Goal: Information Seeking & Learning: Learn about a topic

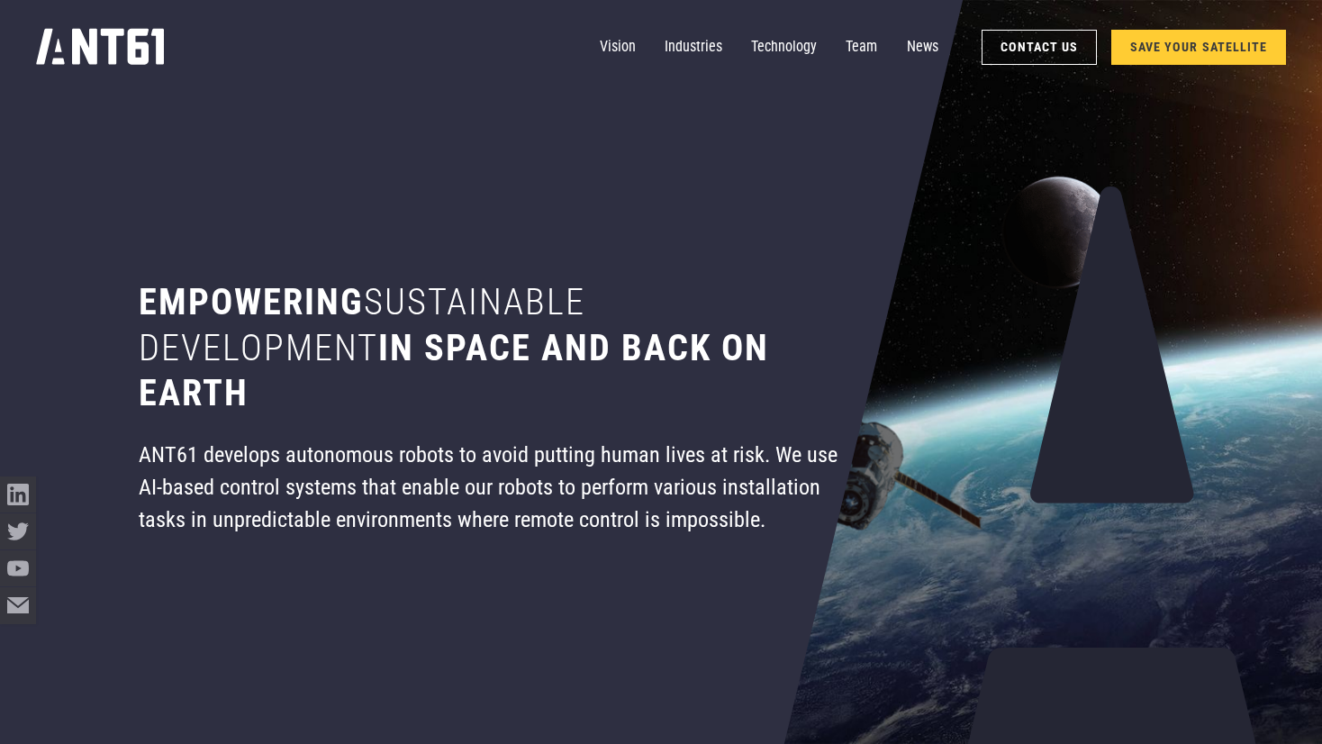
click at [542, 150] on div "Empowering sustainable development in space and back on earth ANT61 develops au…" at bounding box center [488, 372] width 817 height 744
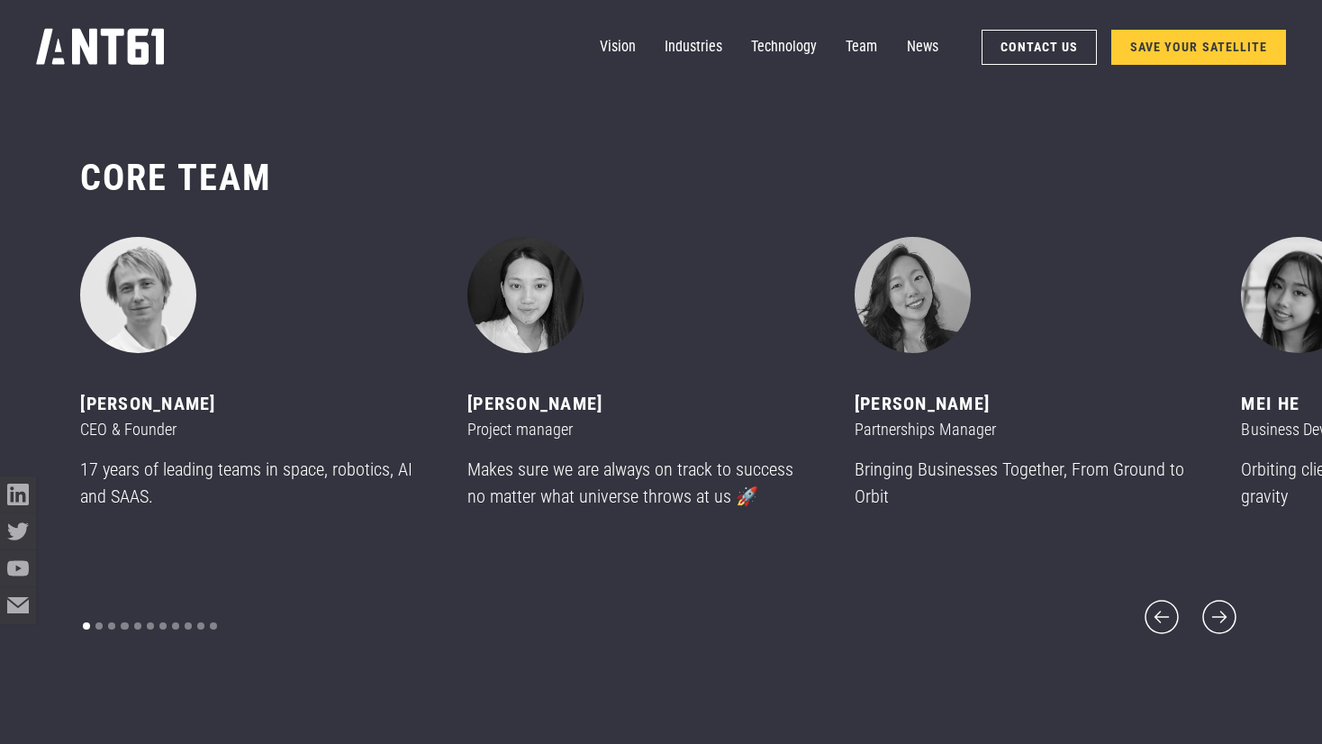
scroll to position [8903, 0]
click at [1232, 611] on icon "next slide" at bounding box center [1219, 616] width 43 height 43
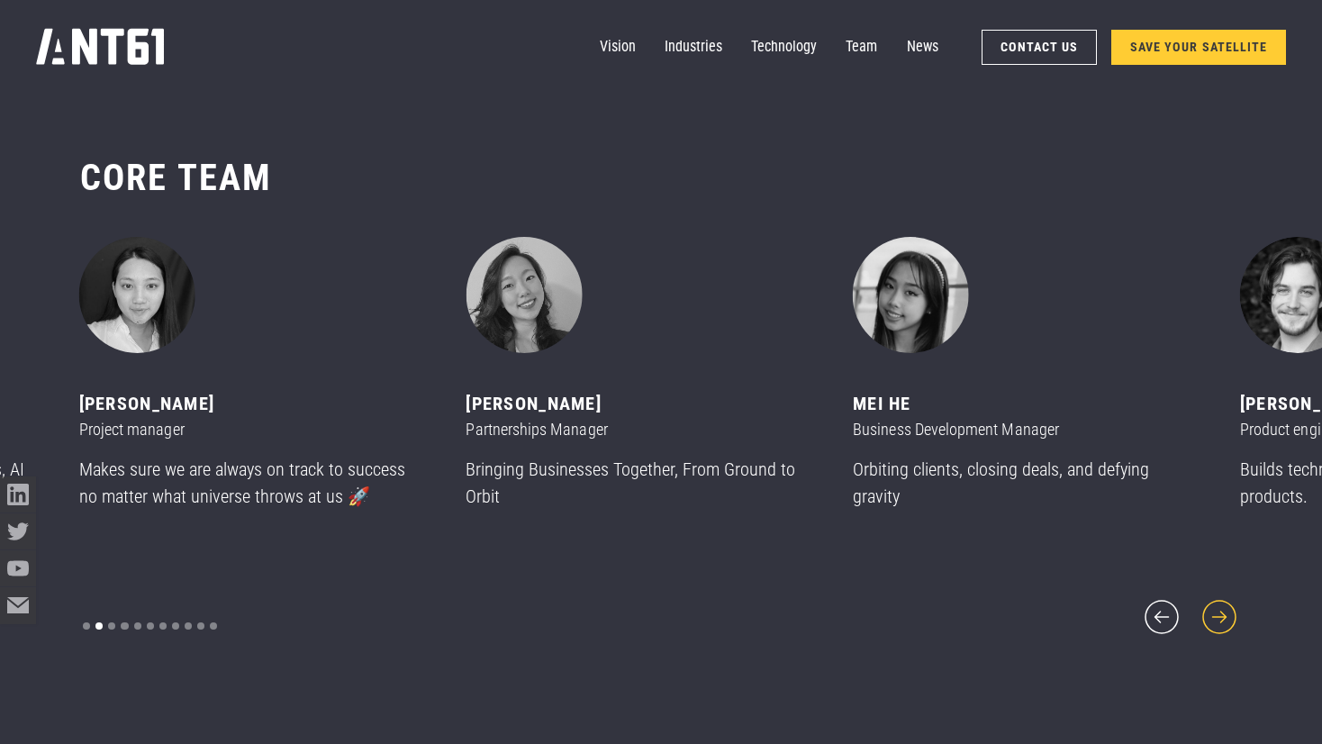
click at [1232, 611] on icon "next slide" at bounding box center [1219, 616] width 43 height 43
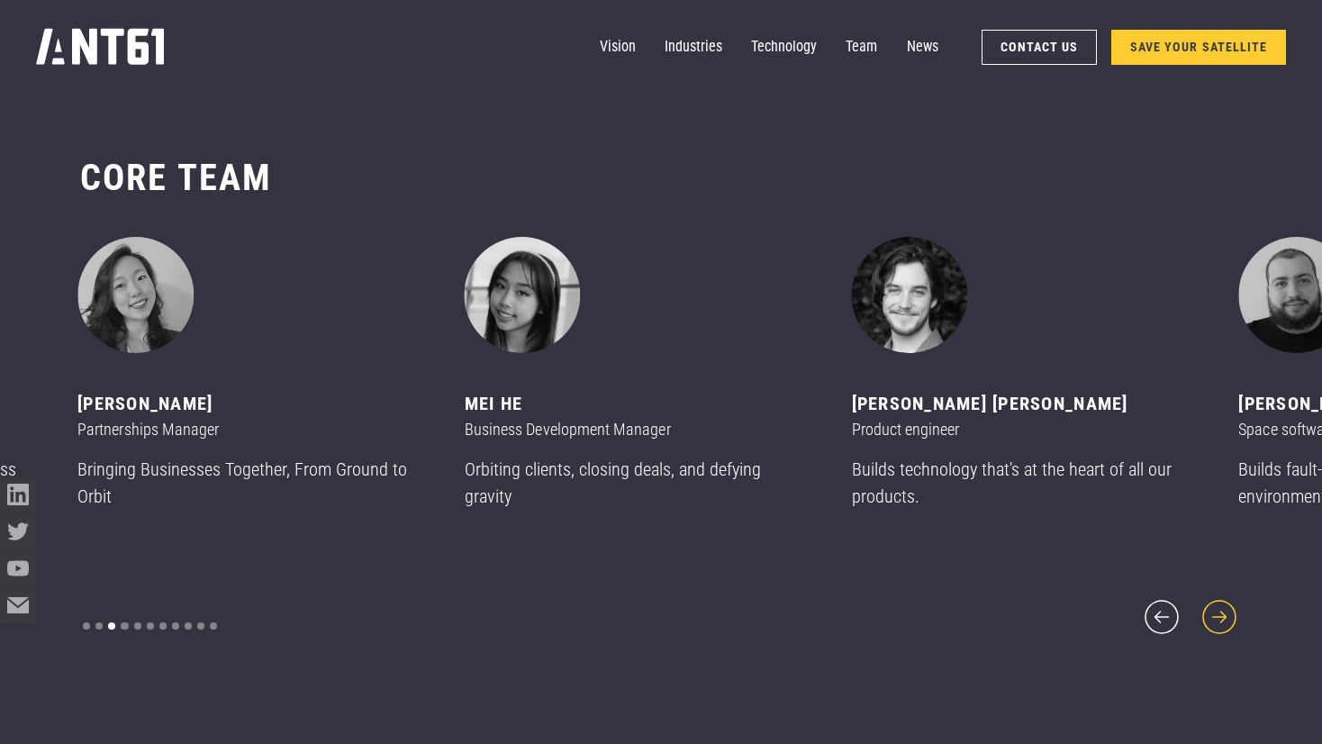
click at [1232, 611] on icon "next slide" at bounding box center [1219, 616] width 43 height 43
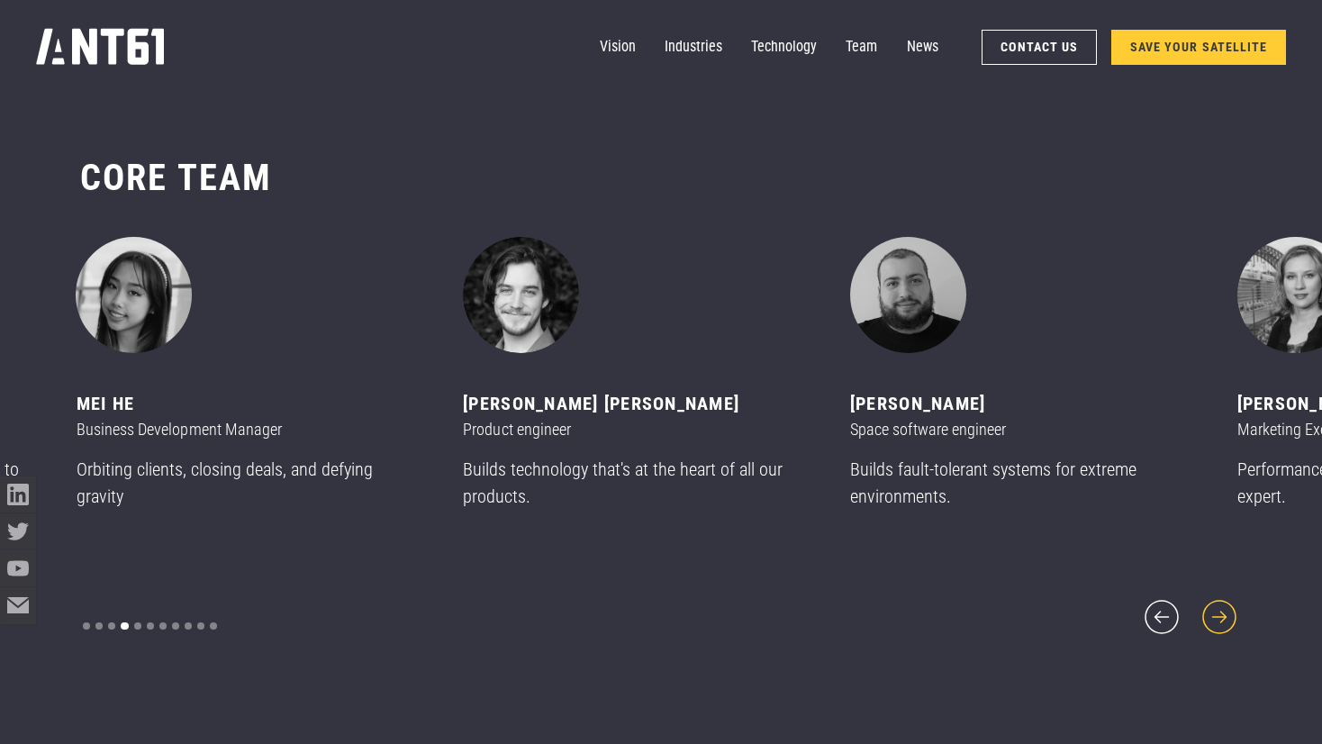
click at [1232, 611] on icon "next slide" at bounding box center [1219, 616] width 43 height 43
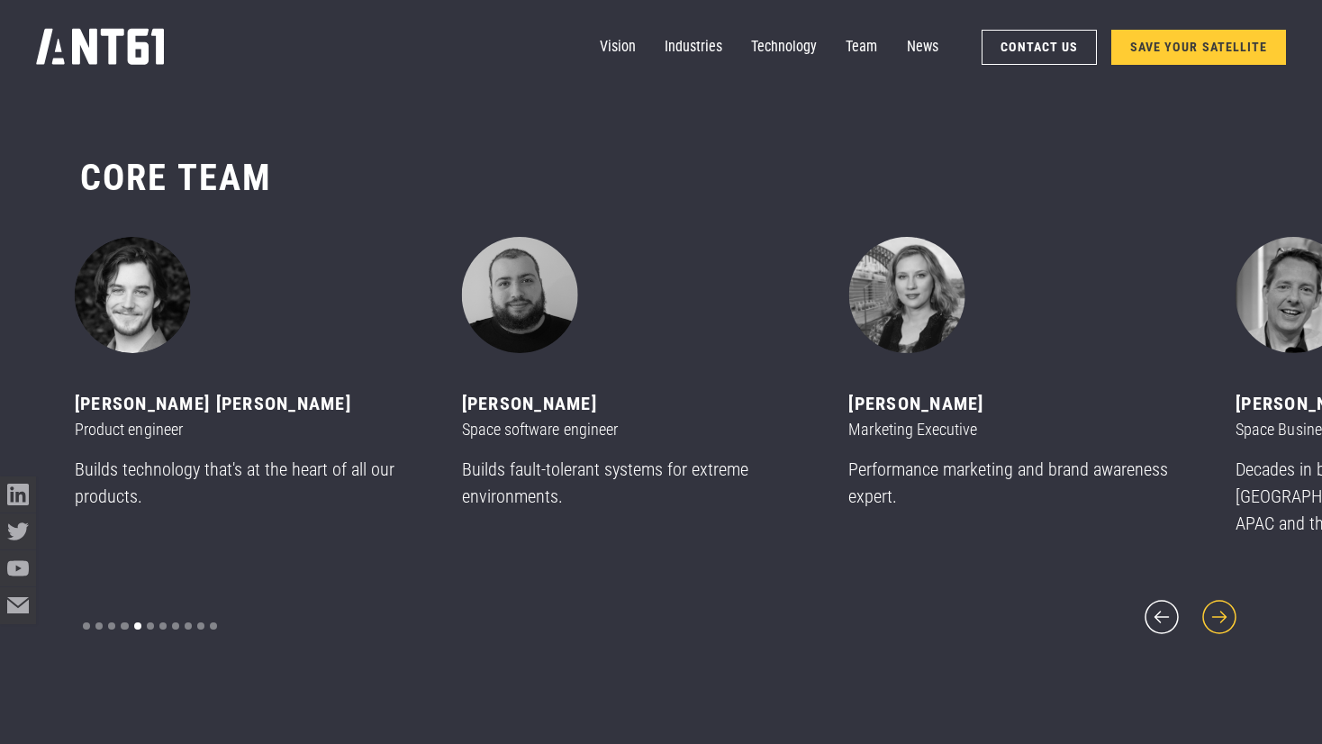
click at [1232, 611] on icon "next slide" at bounding box center [1219, 616] width 43 height 43
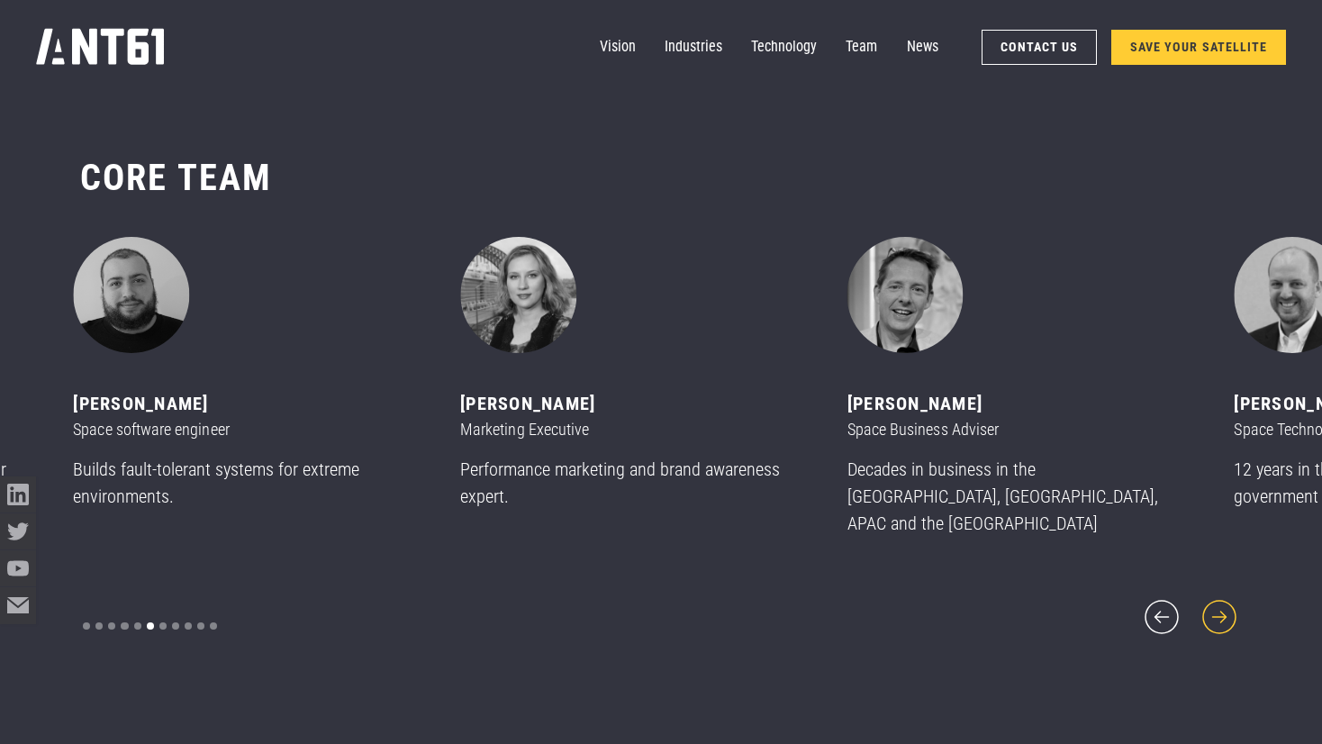
click at [1232, 611] on icon "next slide" at bounding box center [1219, 616] width 43 height 43
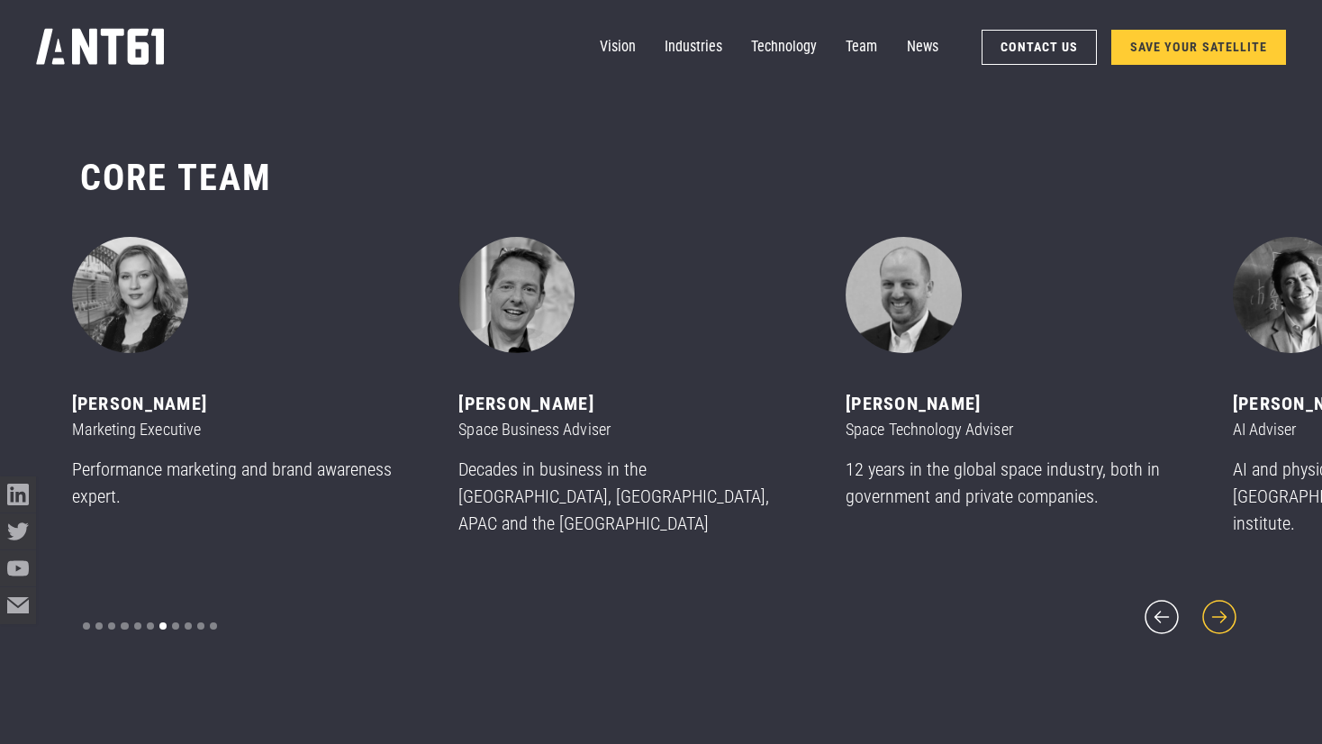
click at [1232, 611] on icon "next slide" at bounding box center [1219, 616] width 43 height 43
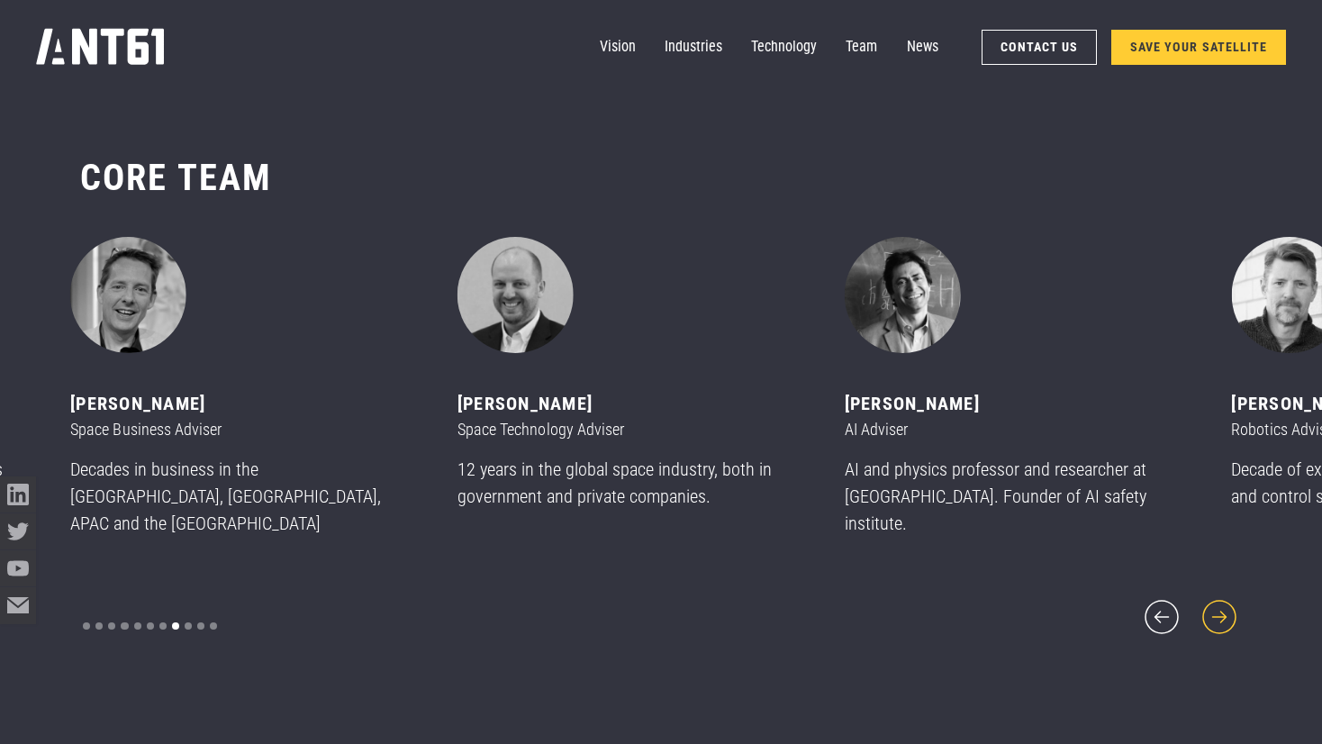
click at [1232, 611] on icon "next slide" at bounding box center [1219, 616] width 43 height 43
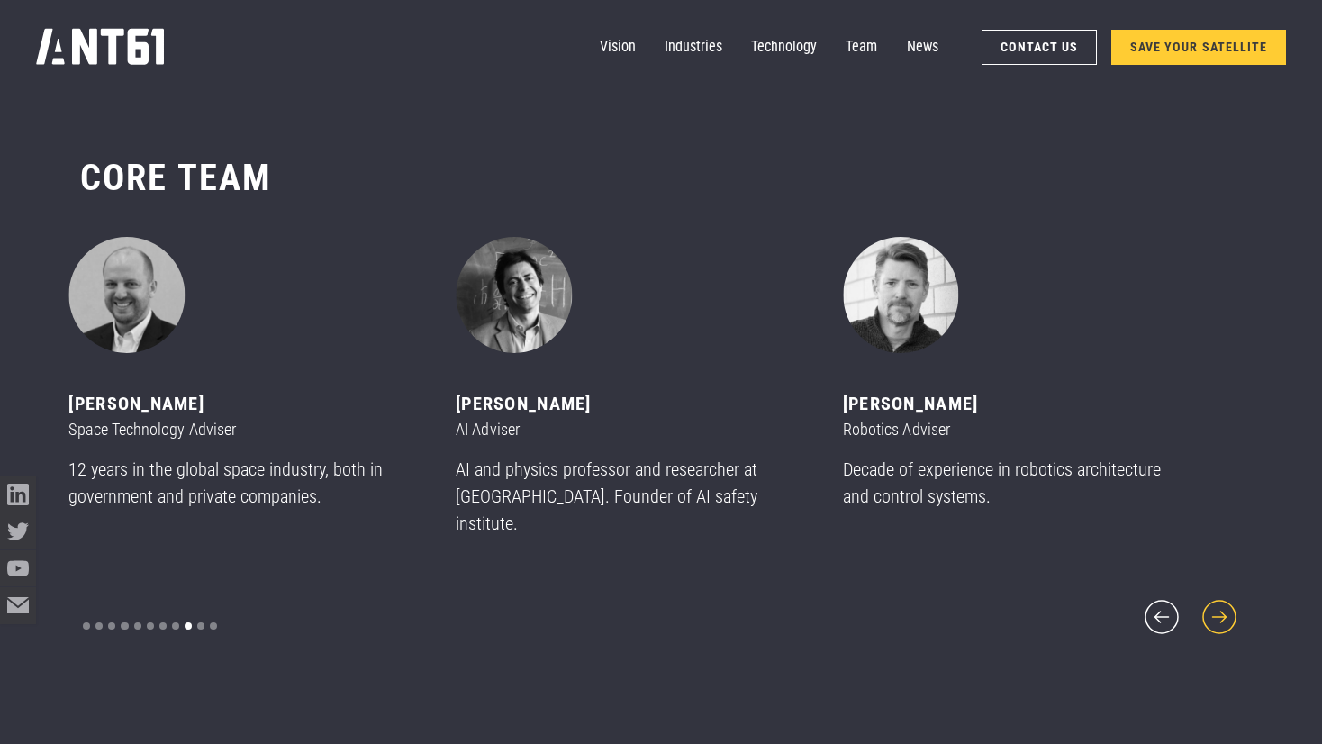
click at [1232, 611] on icon "next slide" at bounding box center [1219, 616] width 43 height 43
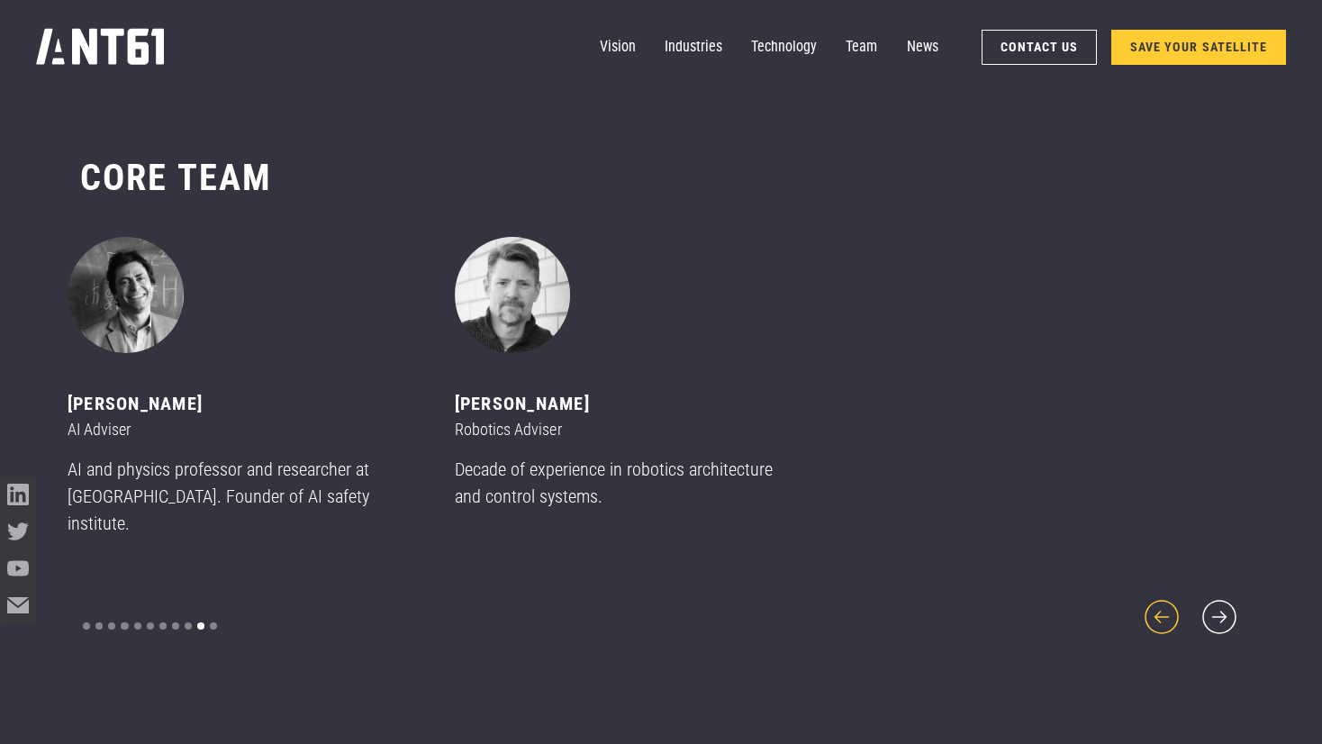
click at [1174, 612] on icon "previous slide" at bounding box center [1161, 616] width 43 height 43
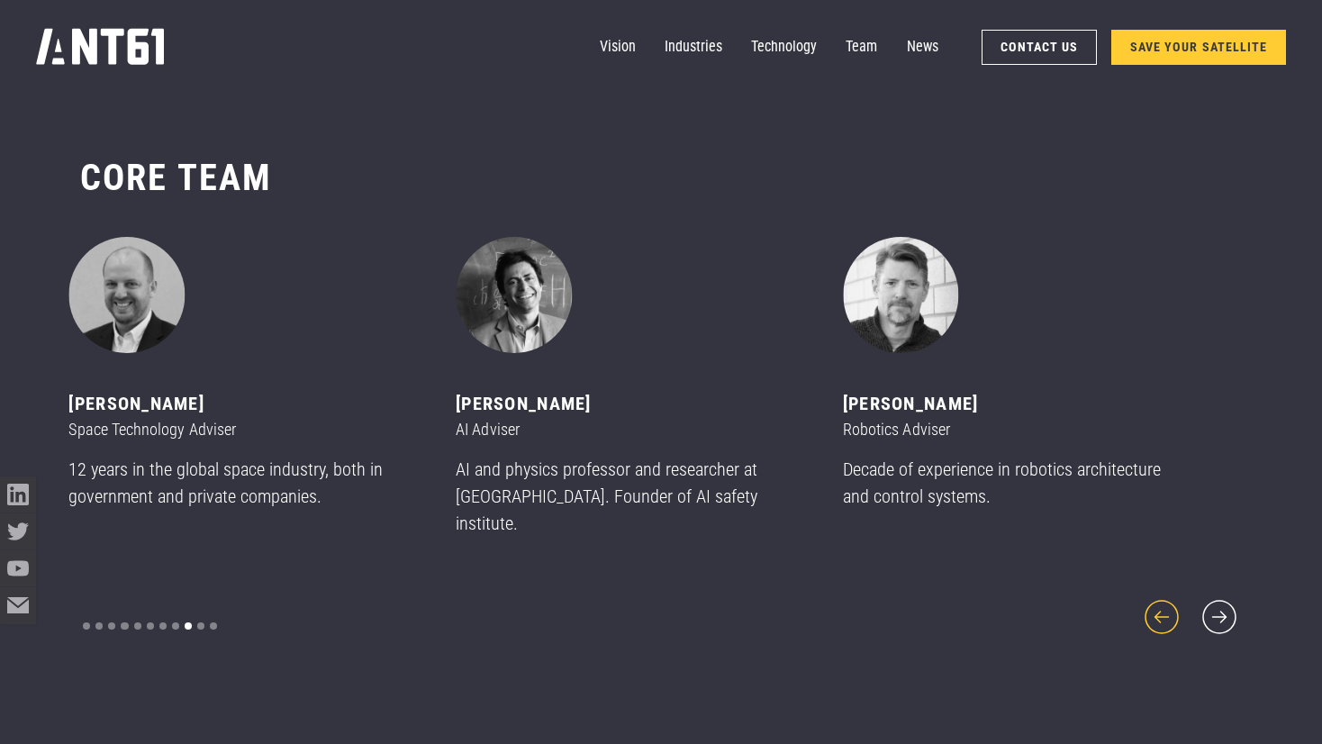
click at [1174, 612] on icon "previous slide" at bounding box center [1161, 616] width 43 height 43
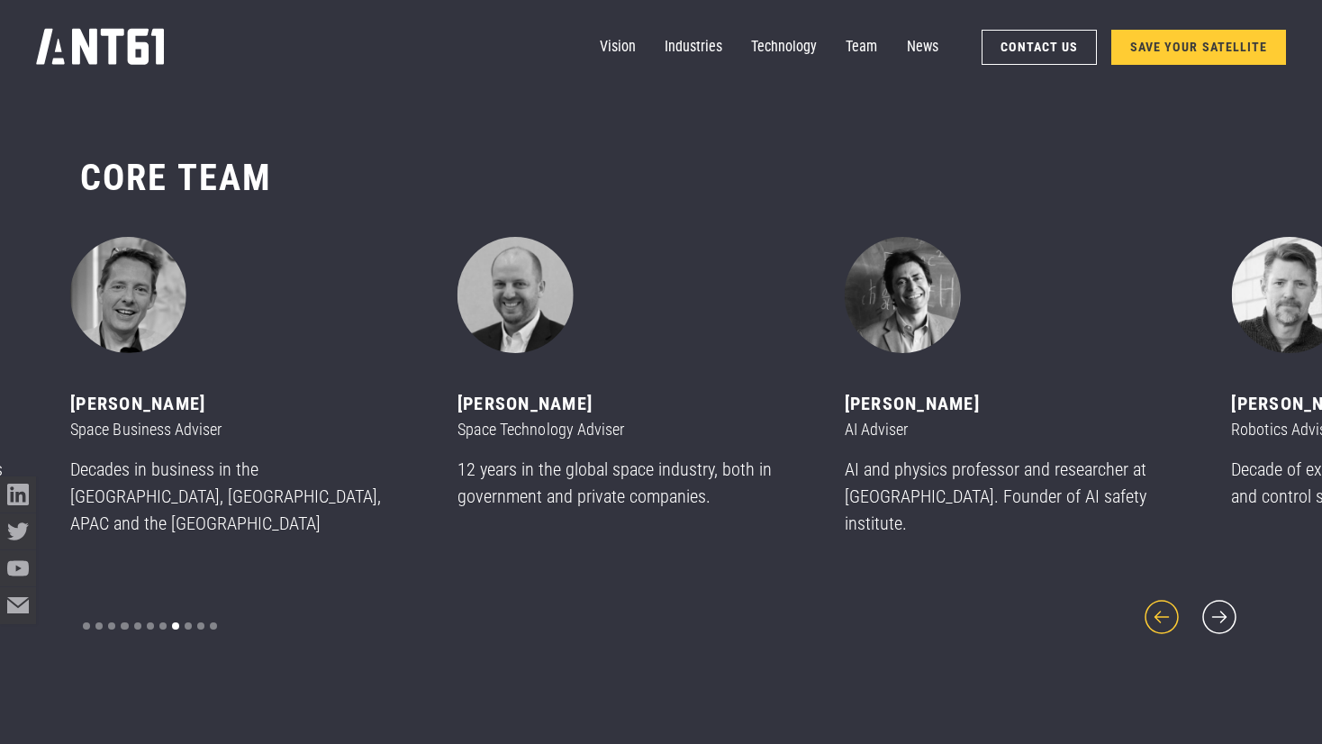
click at [1174, 612] on icon "previous slide" at bounding box center [1161, 616] width 43 height 43
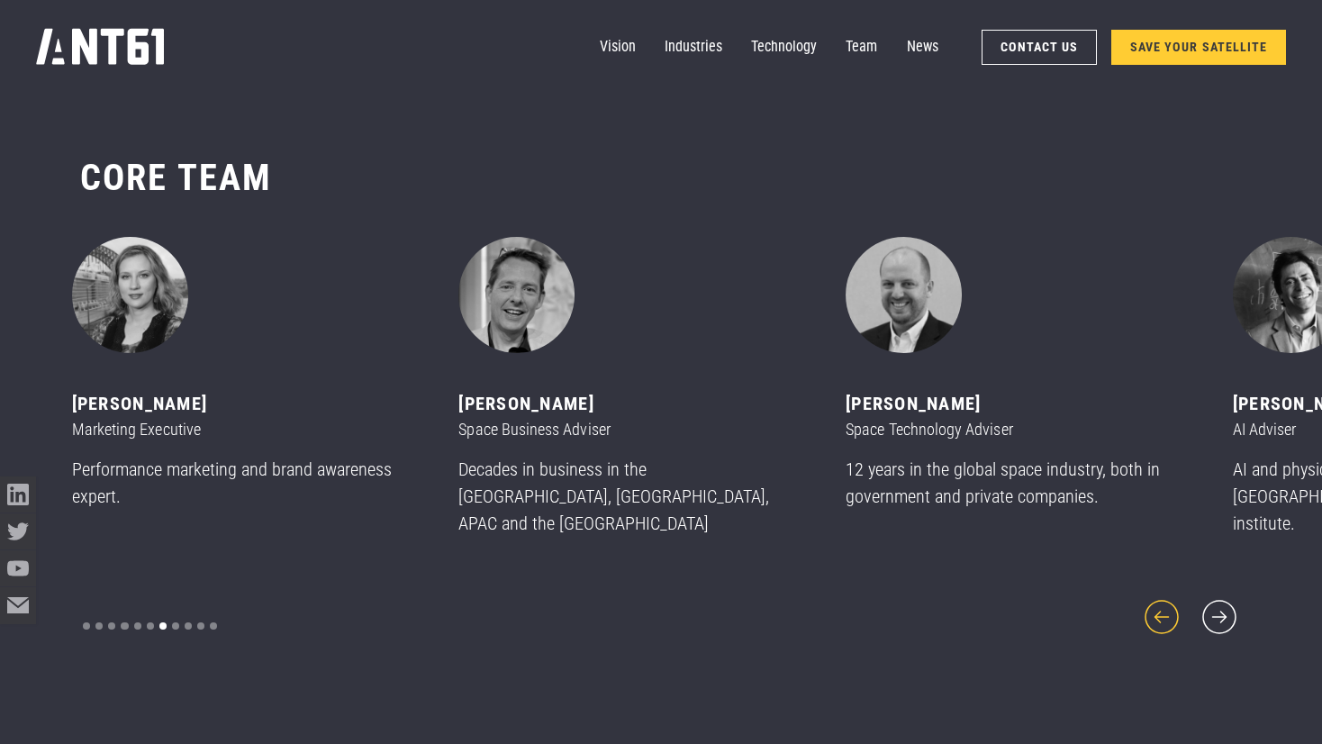
click at [1174, 612] on icon "previous slide" at bounding box center [1161, 616] width 43 height 43
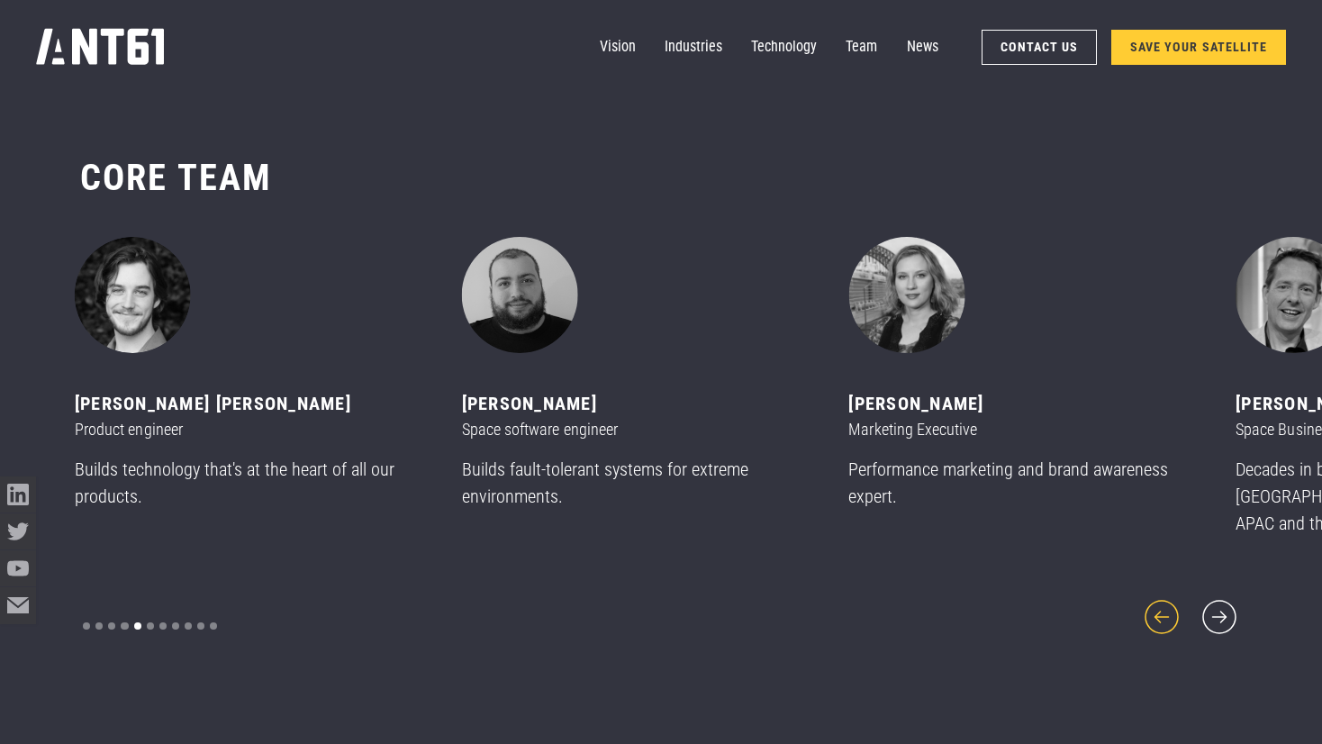
click at [1174, 612] on icon "previous slide" at bounding box center [1161, 616] width 43 height 43
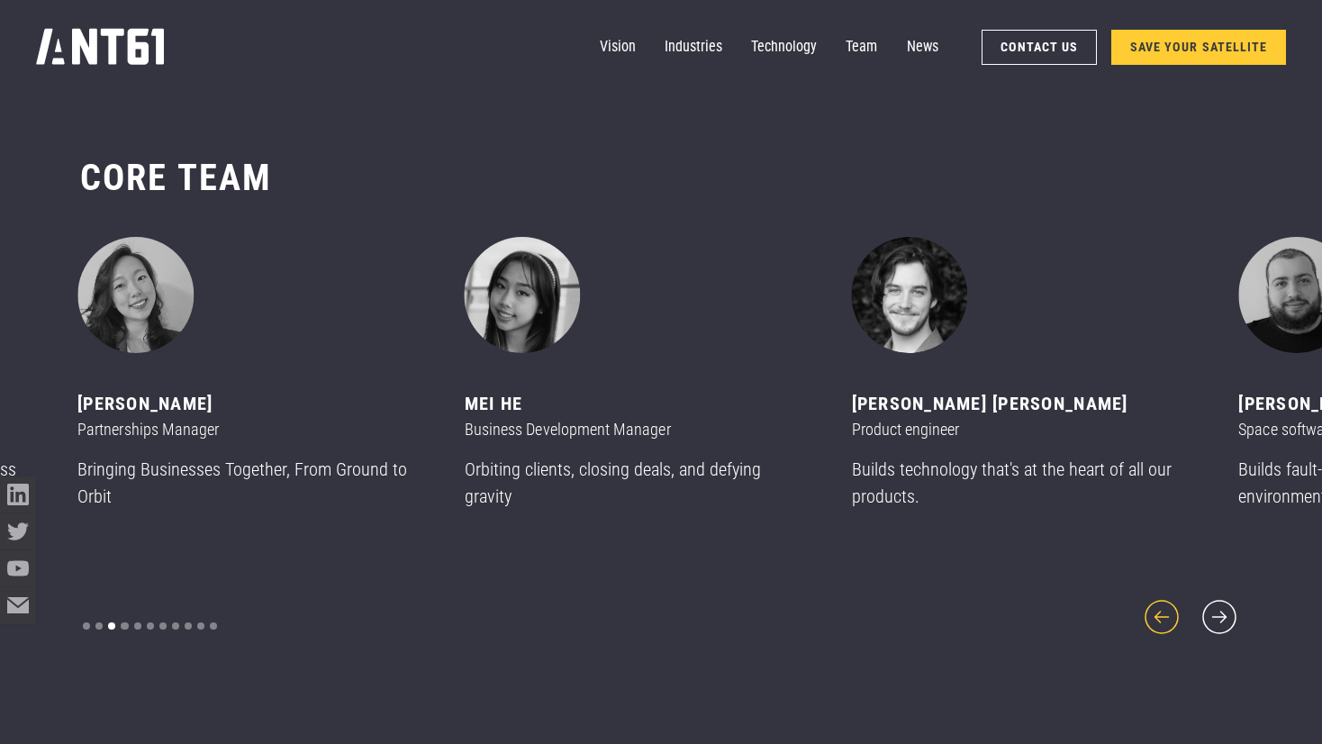
click at [1174, 612] on icon "previous slide" at bounding box center [1161, 616] width 43 height 43
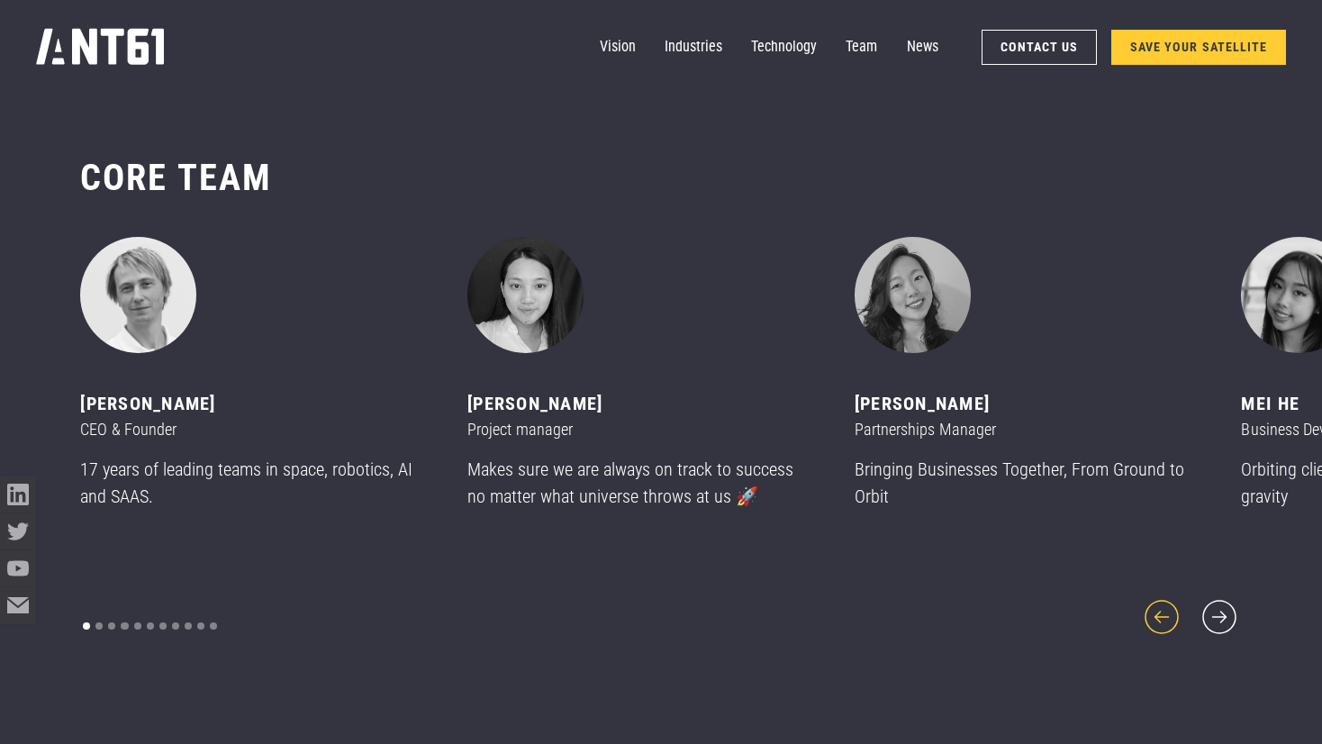
click at [1174, 612] on icon "previous slide" at bounding box center [1161, 616] width 43 height 43
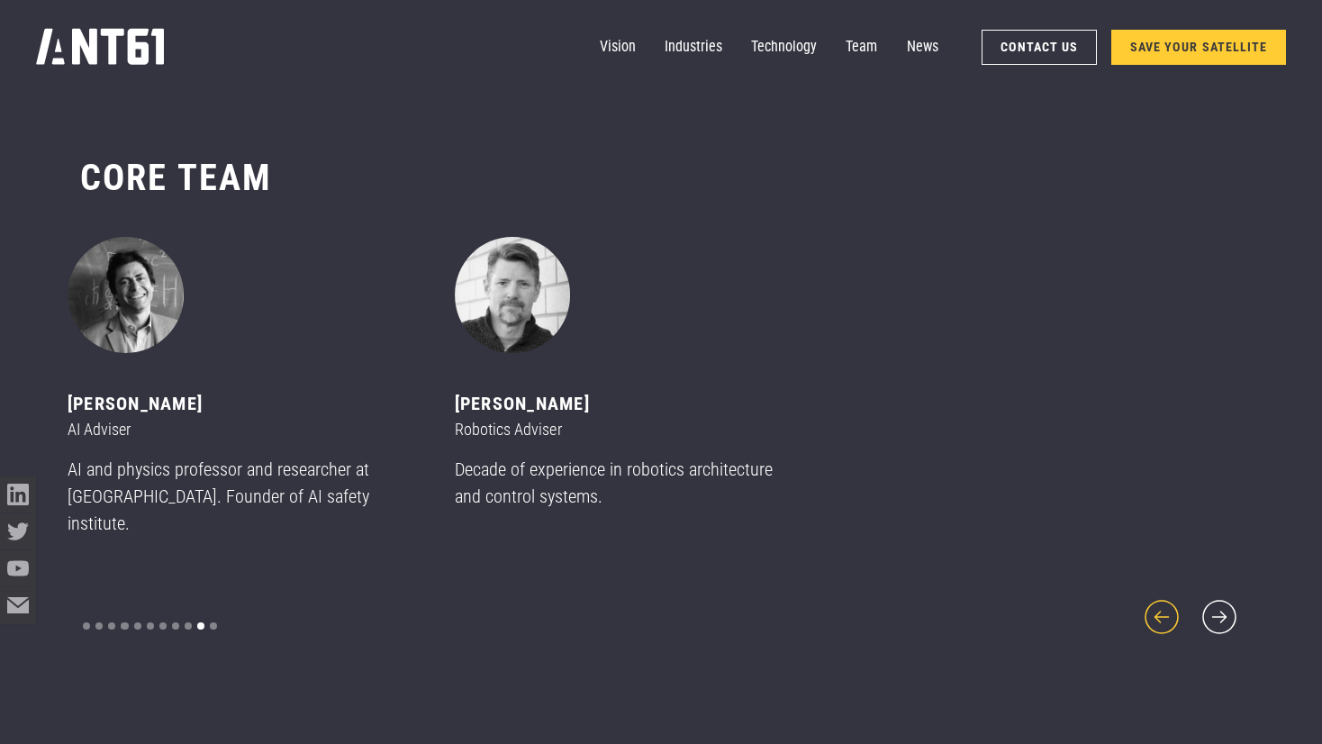
click at [1174, 612] on icon "previous slide" at bounding box center [1161, 616] width 43 height 43
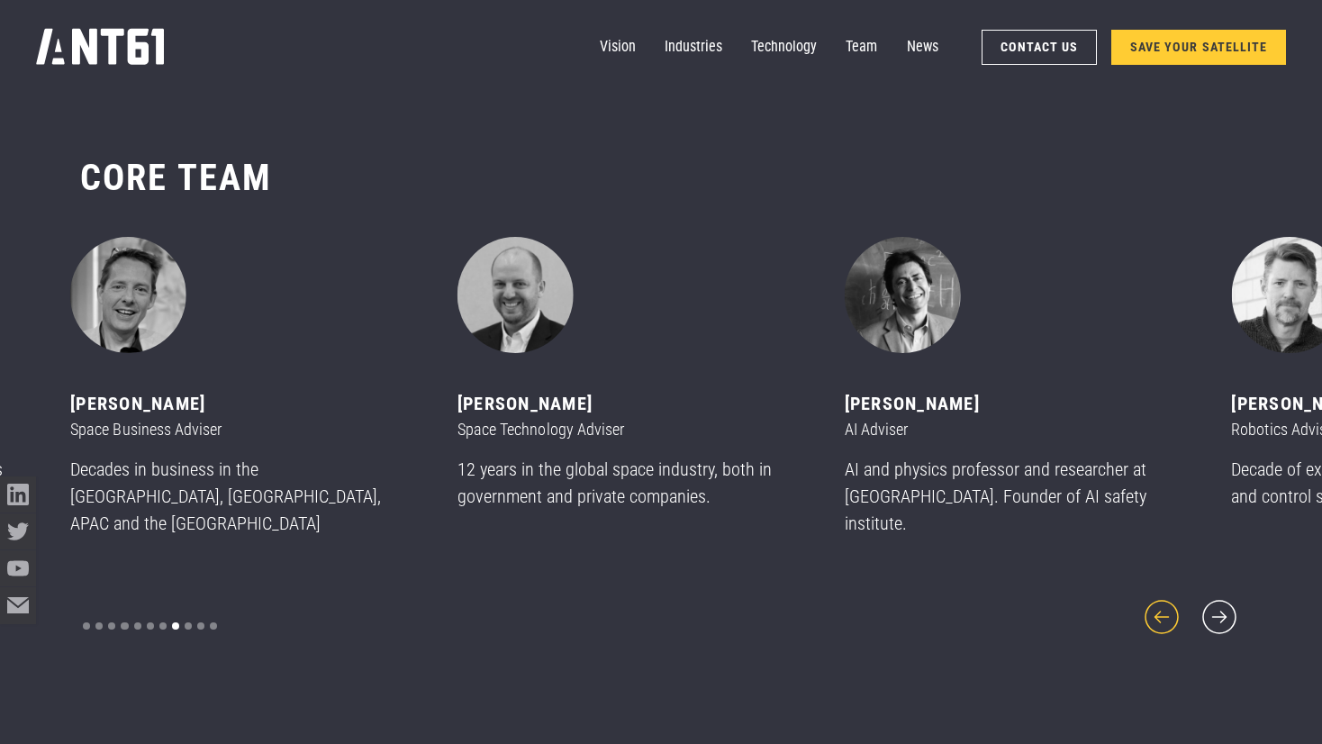
click at [1174, 612] on icon "previous slide" at bounding box center [1161, 616] width 43 height 43
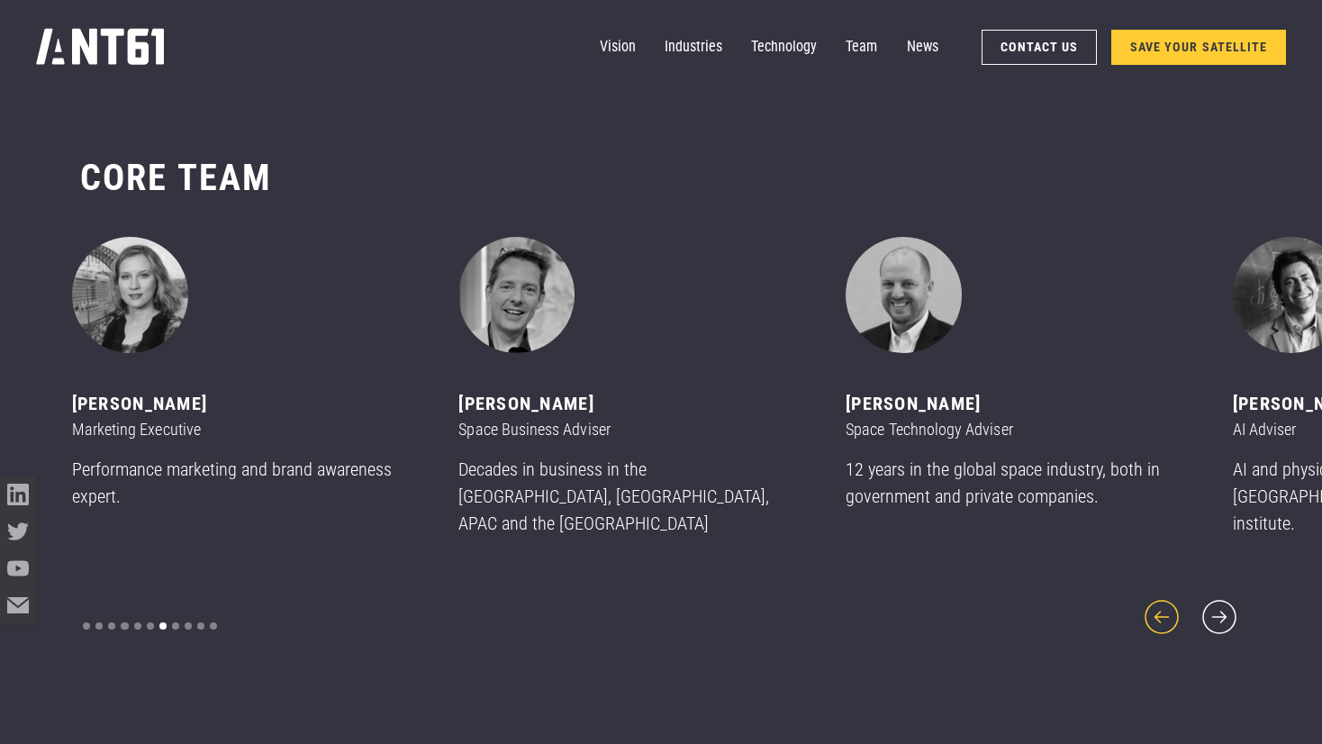
click at [1174, 612] on icon "previous slide" at bounding box center [1161, 616] width 43 height 43
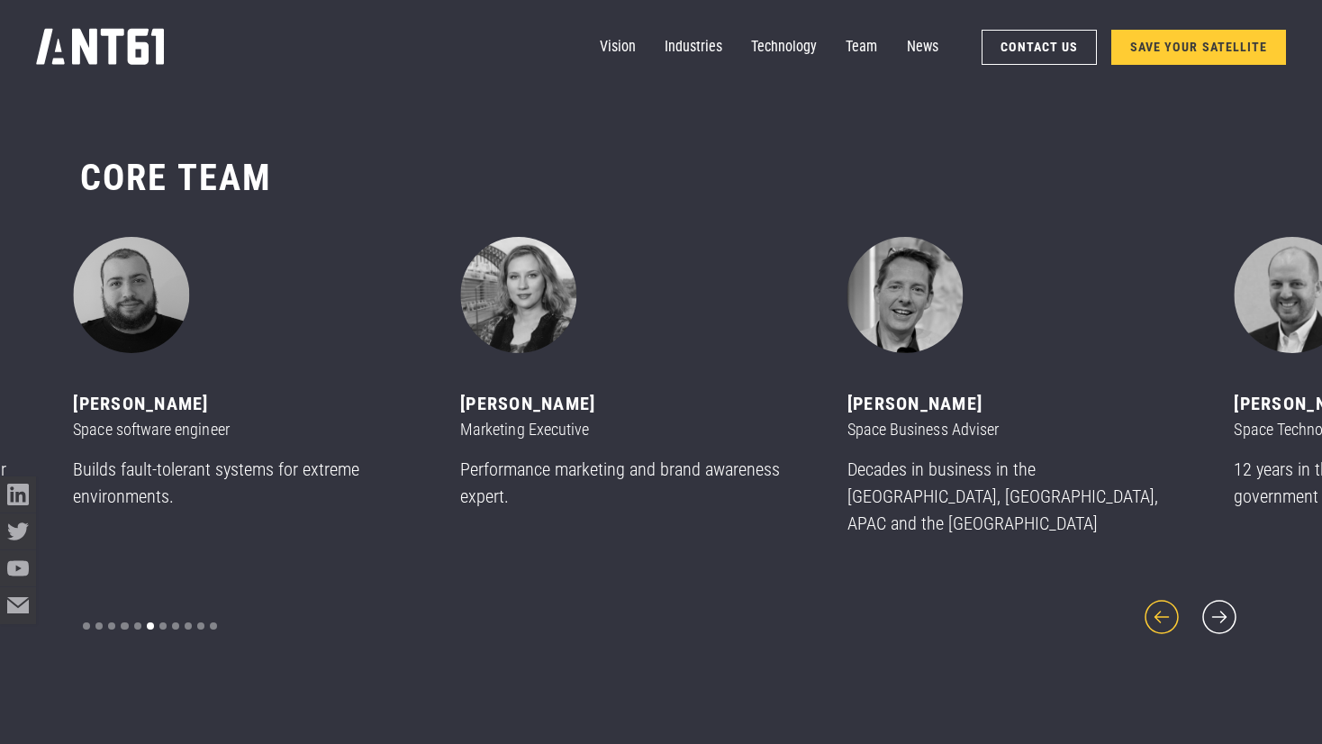
click at [1174, 612] on icon "previous slide" at bounding box center [1161, 616] width 43 height 43
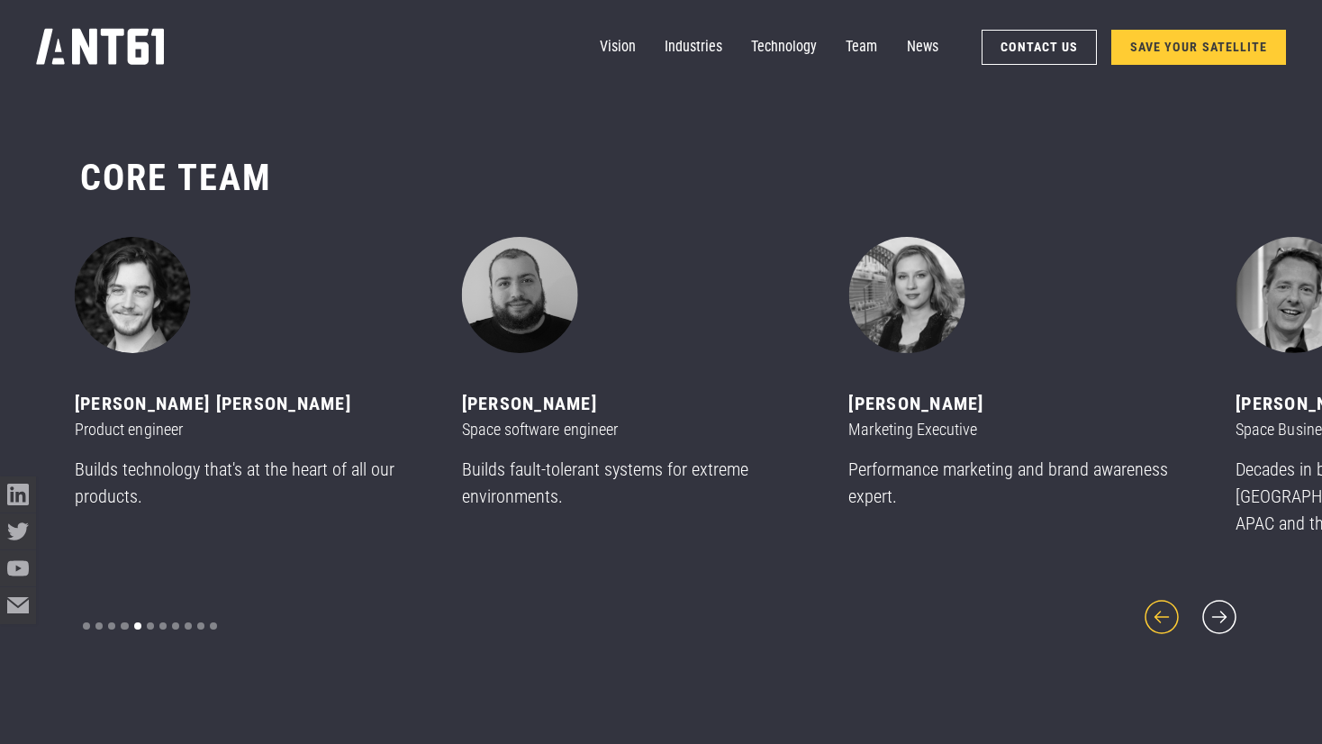
click at [1174, 612] on icon "previous slide" at bounding box center [1161, 616] width 43 height 43
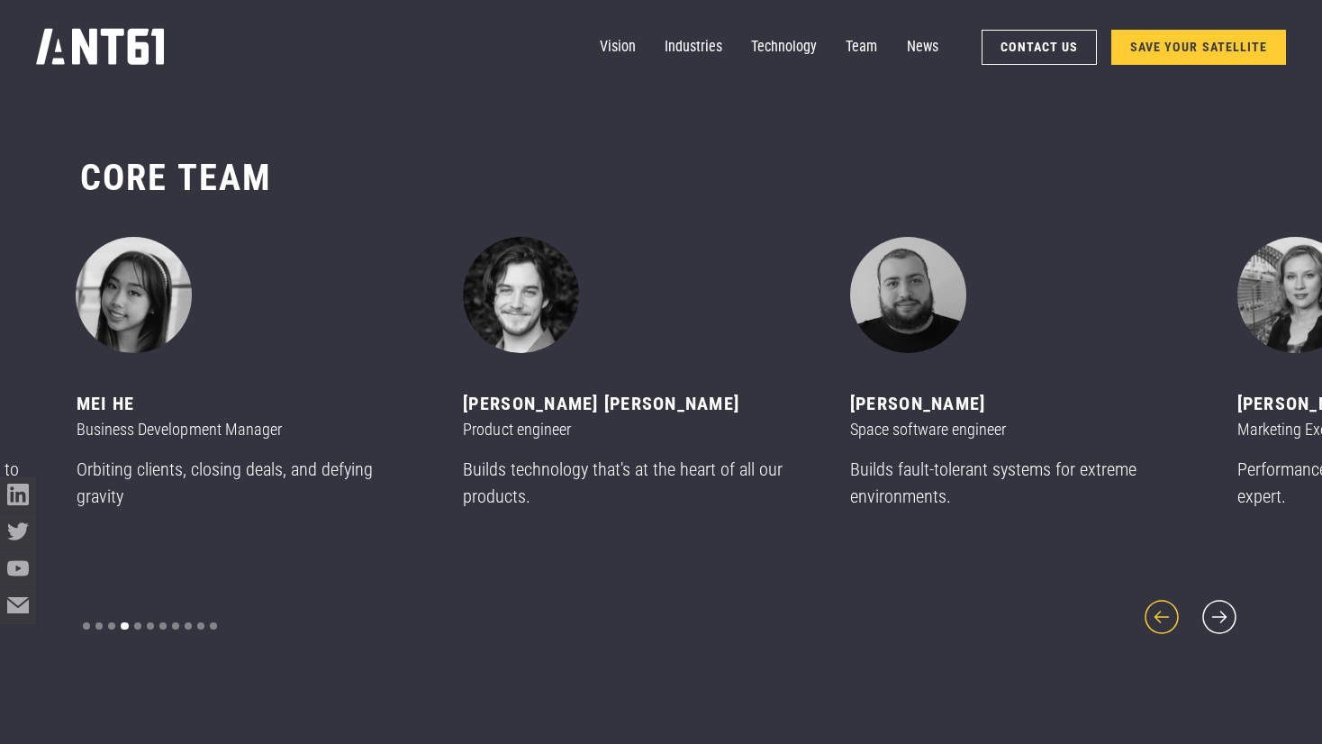
click at [1174, 612] on icon "previous slide" at bounding box center [1161, 616] width 43 height 43
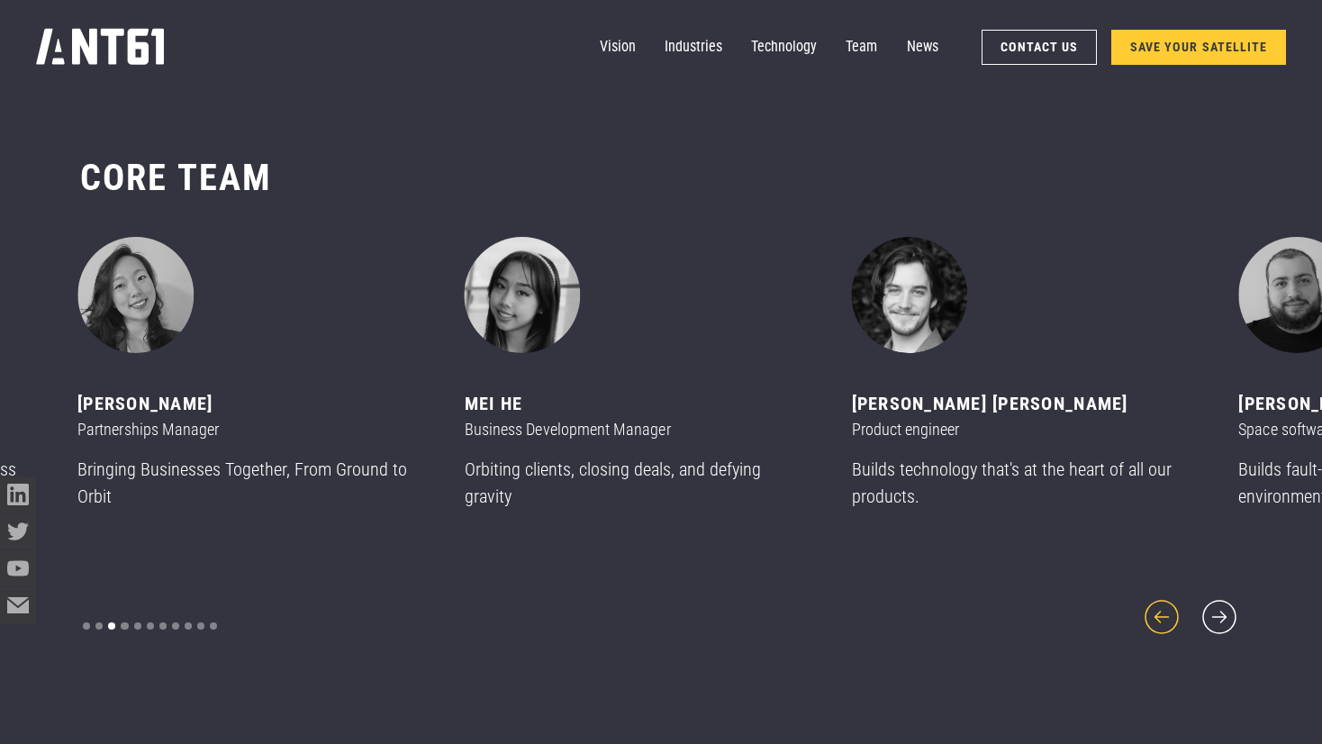
click at [1174, 612] on icon "previous slide" at bounding box center [1161, 616] width 43 height 43
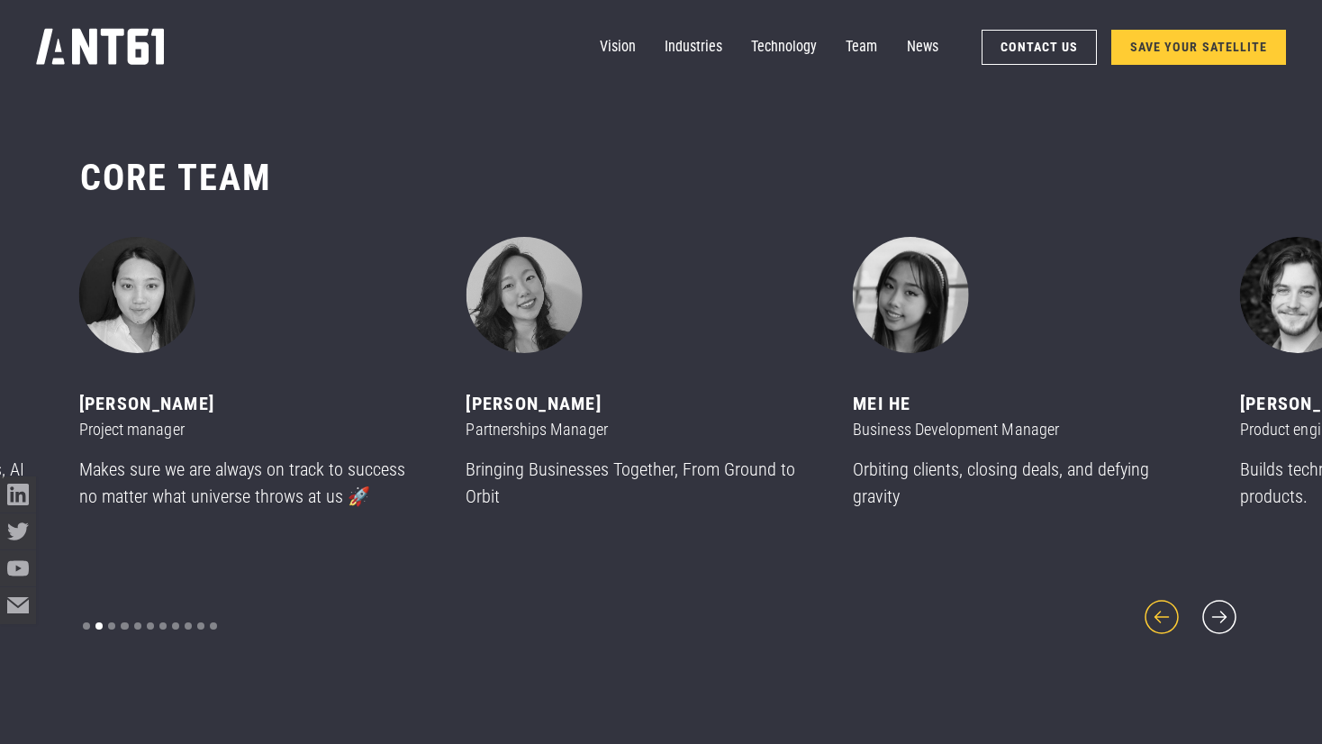
click at [1174, 612] on icon "previous slide" at bounding box center [1161, 616] width 43 height 43
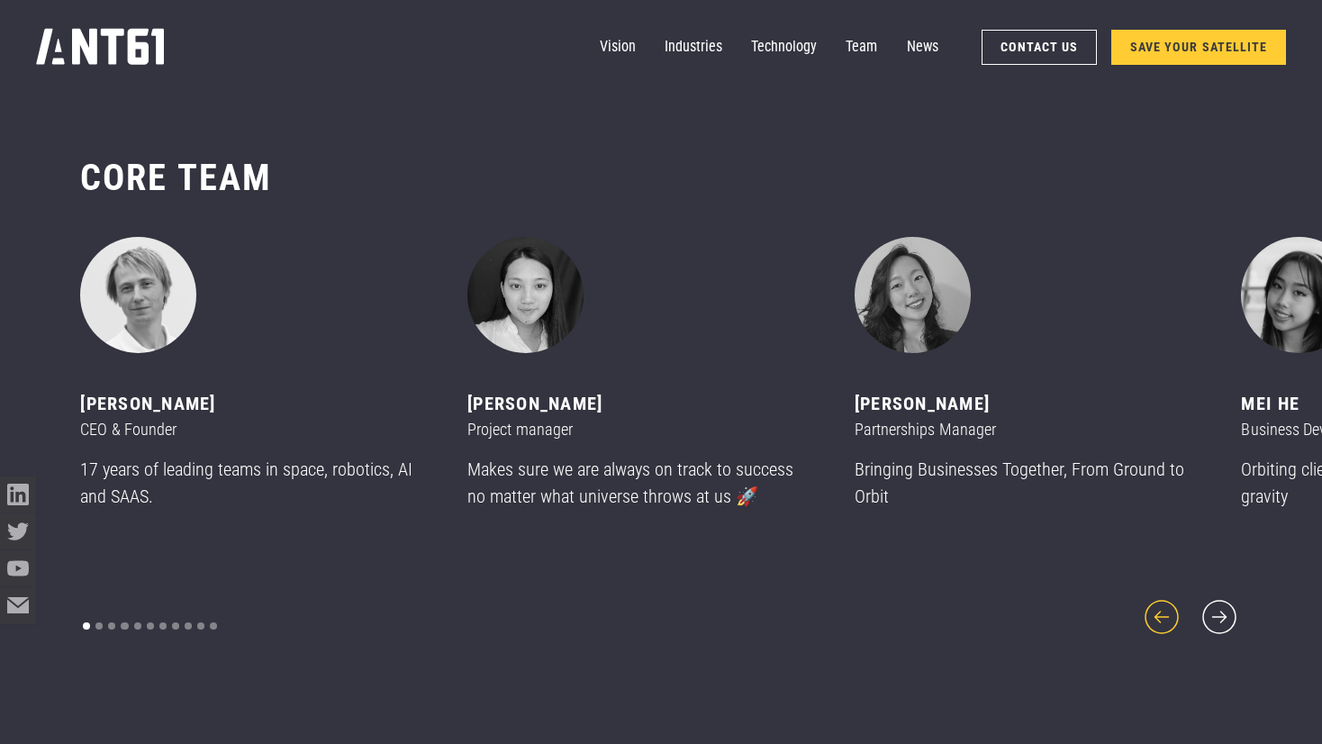
click at [1174, 612] on icon "previous slide" at bounding box center [1161, 616] width 43 height 43
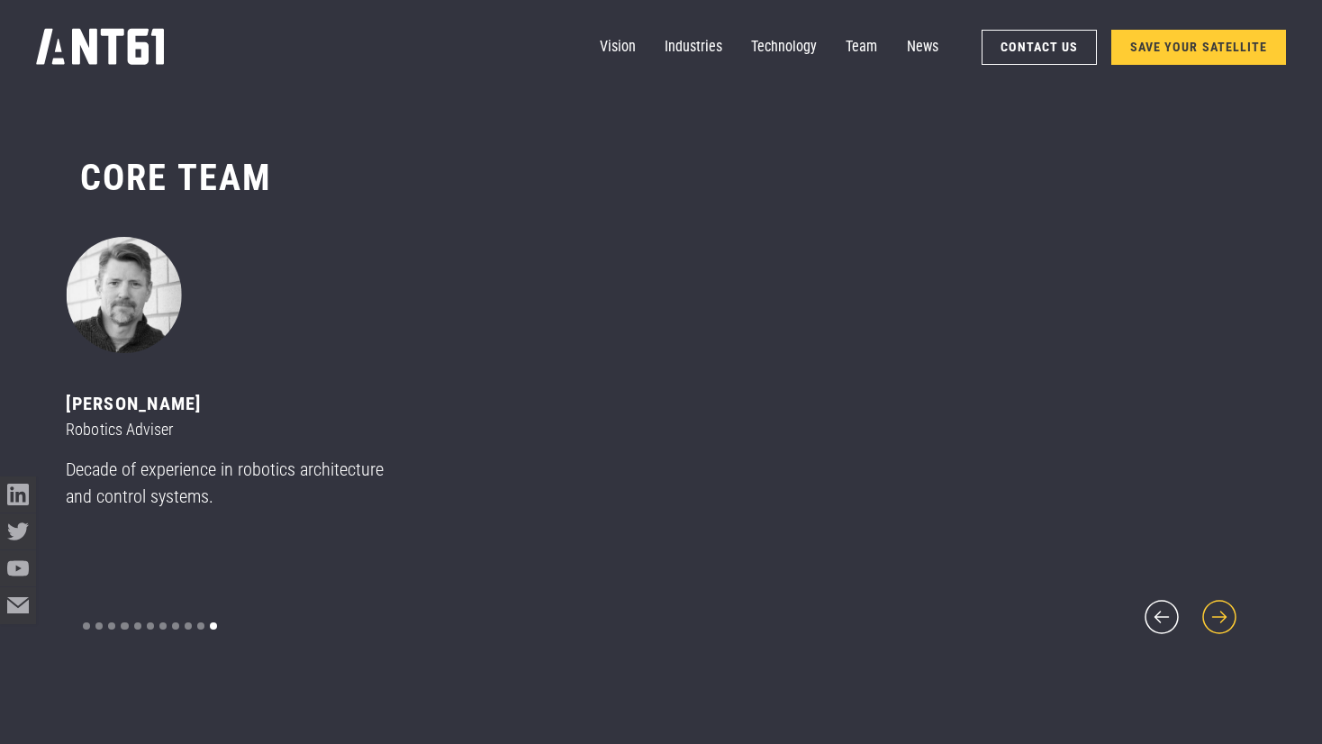
click at [1224, 609] on icon "next slide" at bounding box center [1220, 617] width 34 height 34
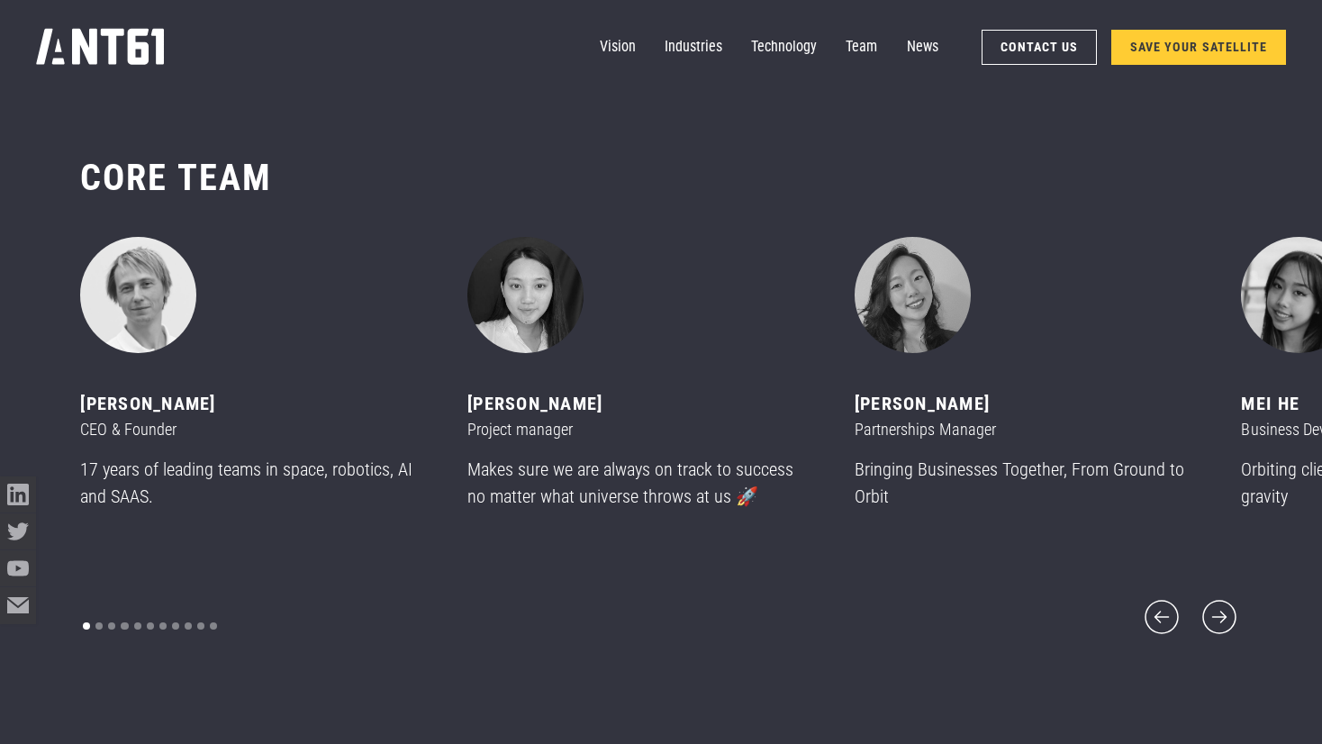
drag, startPoint x: 75, startPoint y: 418, endPoint x: 235, endPoint y: 421, distance: 160.4
click at [235, 421] on div "CORE team ‍ [PERSON_NAME] CEO & Founder 17 years of leading teams in space, rob…" at bounding box center [661, 397] width 1322 height 629
copy div "[PERSON_NAME]"
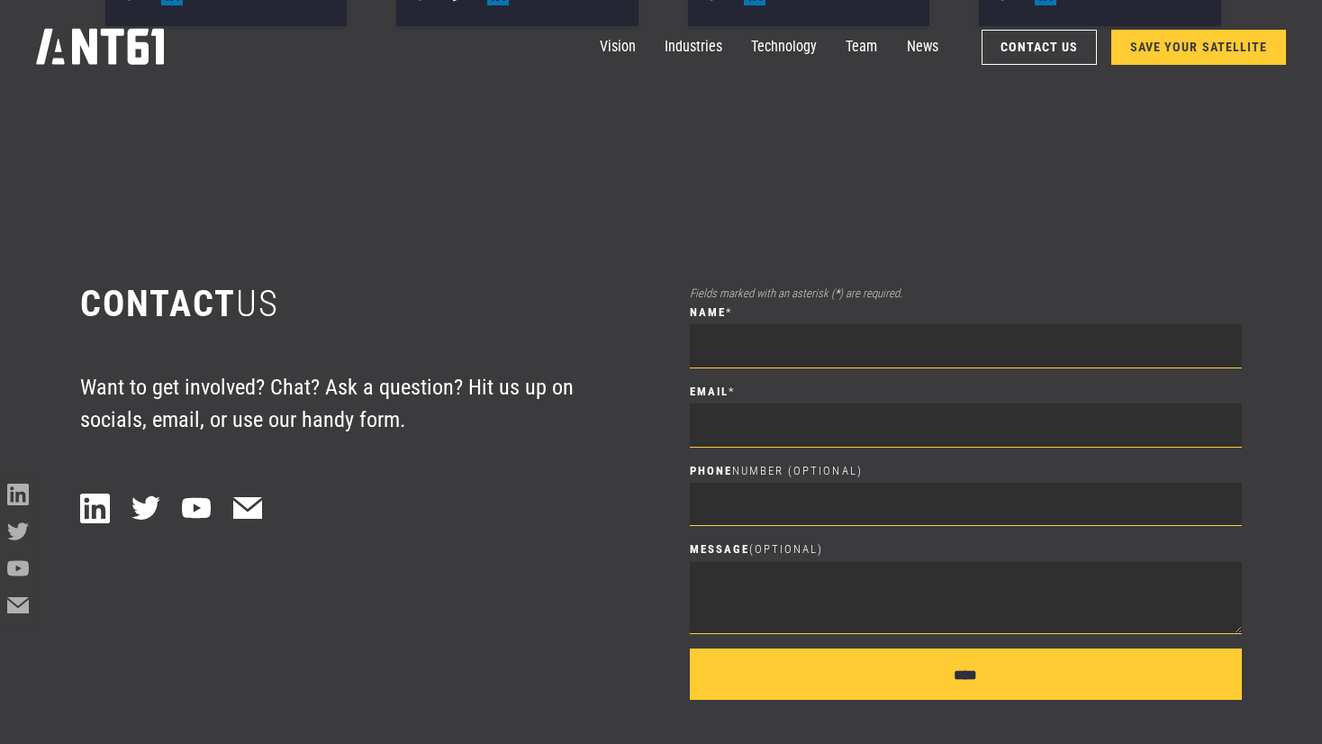
scroll to position [10402, 0]
